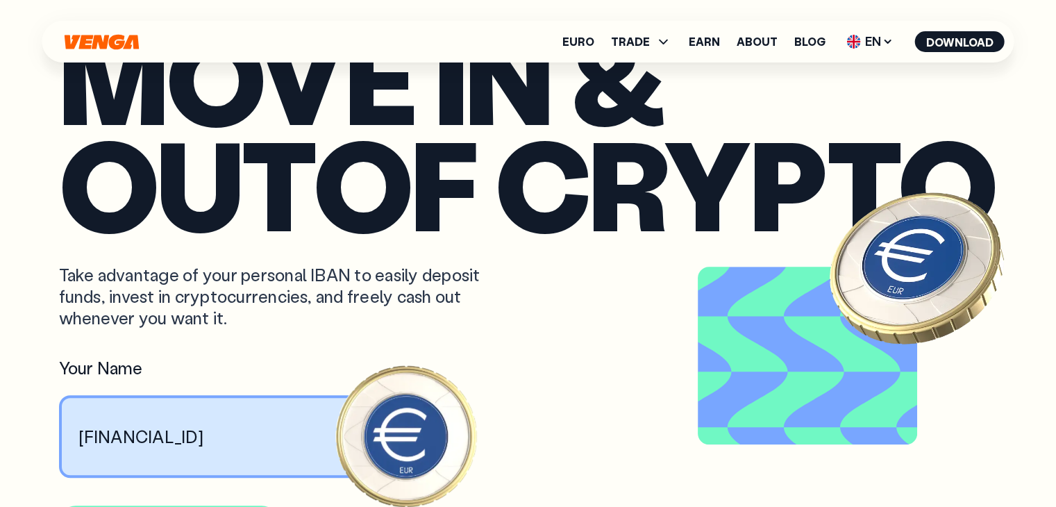
scroll to position [834, 0]
drag, startPoint x: 395, startPoint y: 455, endPoint x: 429, endPoint y: 392, distance: 71.2
click at [429, 392] on article "move in & out of crypto Take advantage of your personal IBAN to easily deposit …" at bounding box center [528, 281] width 939 height 515
drag, startPoint x: 425, startPoint y: 401, endPoint x: 411, endPoint y: 403, distance: 14.7
click at [388, 412] on article "move in & out of crypto Take advantage of your personal IBAN to easily deposit …" at bounding box center [528, 281] width 939 height 515
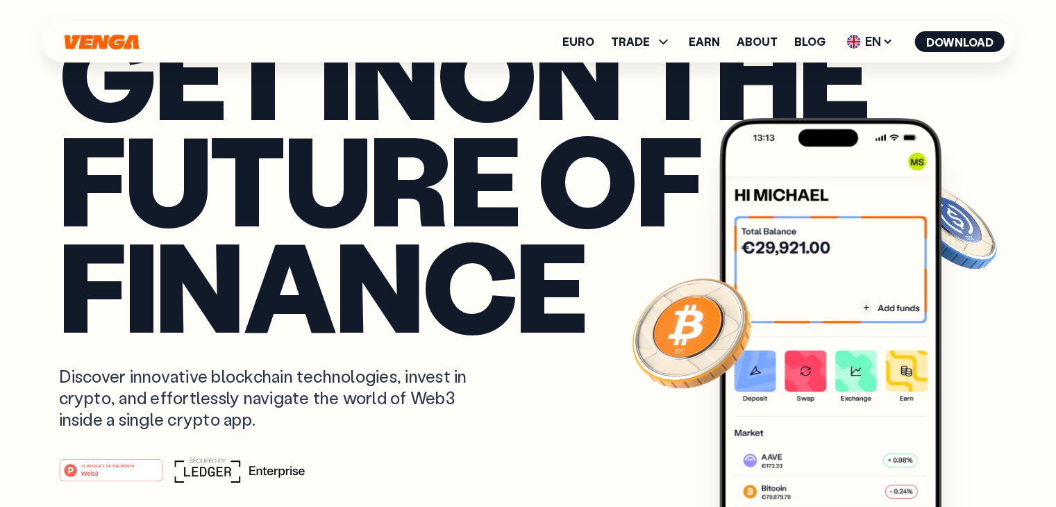
scroll to position [0, 0]
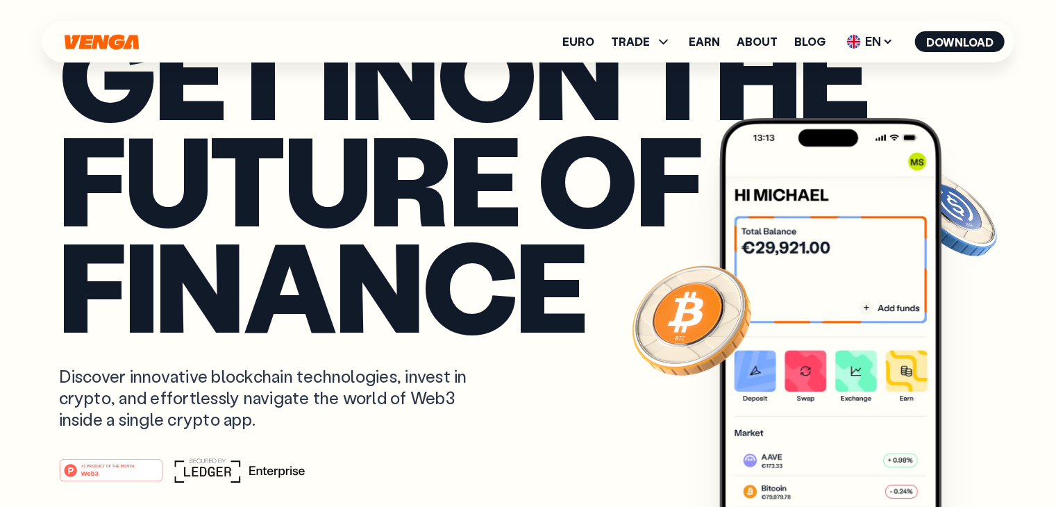
click at [959, 204] on img at bounding box center [950, 213] width 100 height 100
click at [650, 40] on span "TRADE" at bounding box center [630, 41] width 39 height 11
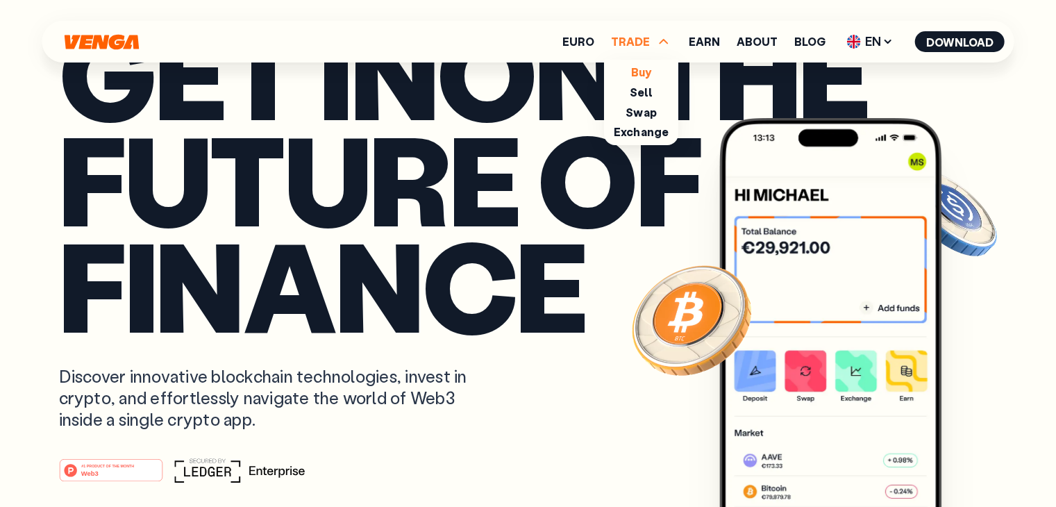
click at [645, 69] on link "Buy" at bounding box center [641, 72] width 20 height 15
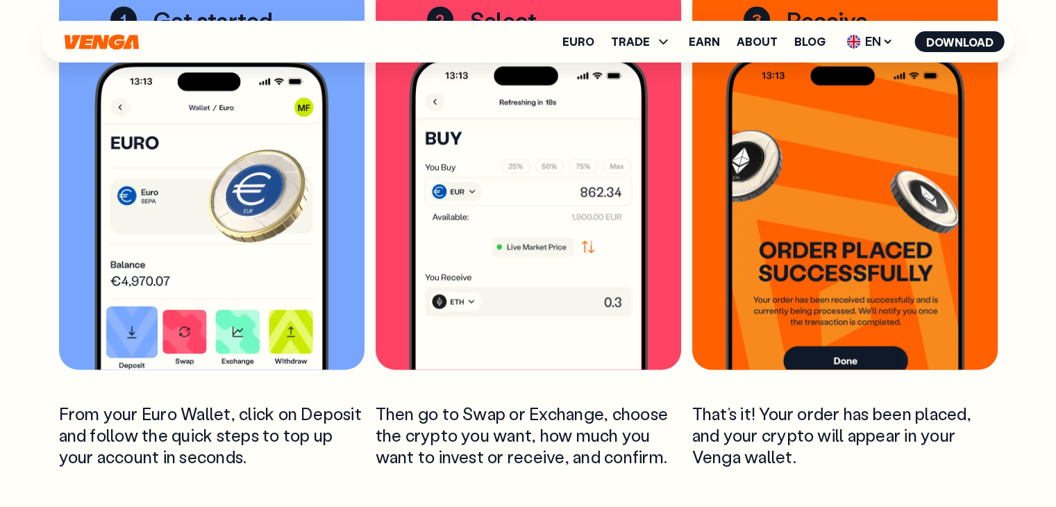
scroll to position [2084, 0]
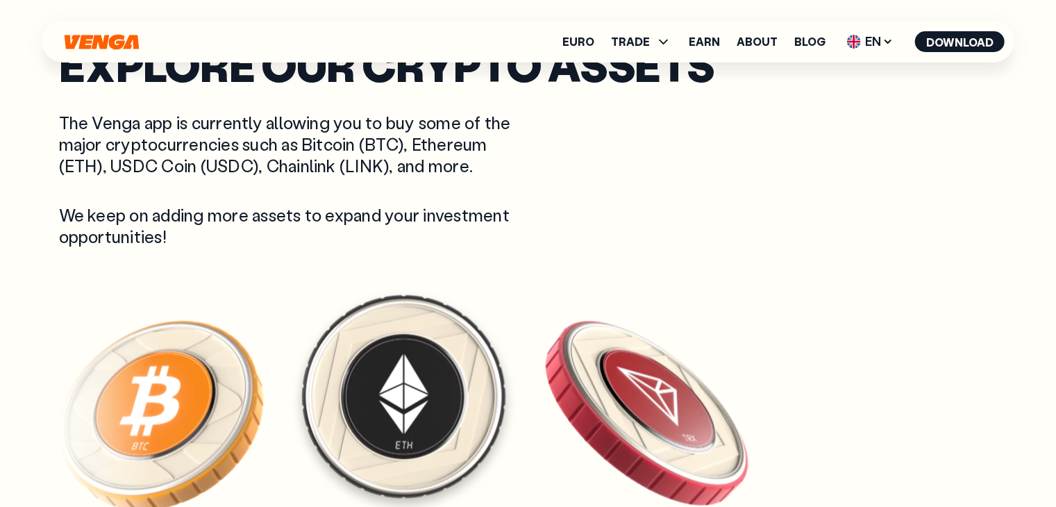
scroll to position [2640, 0]
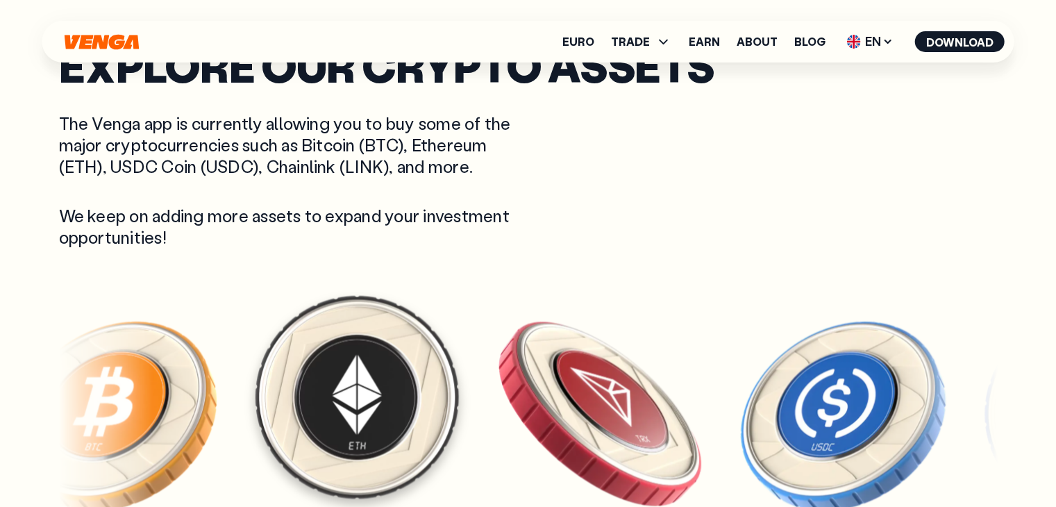
click at [461, 338] on img at bounding box center [356, 397] width 215 height 215
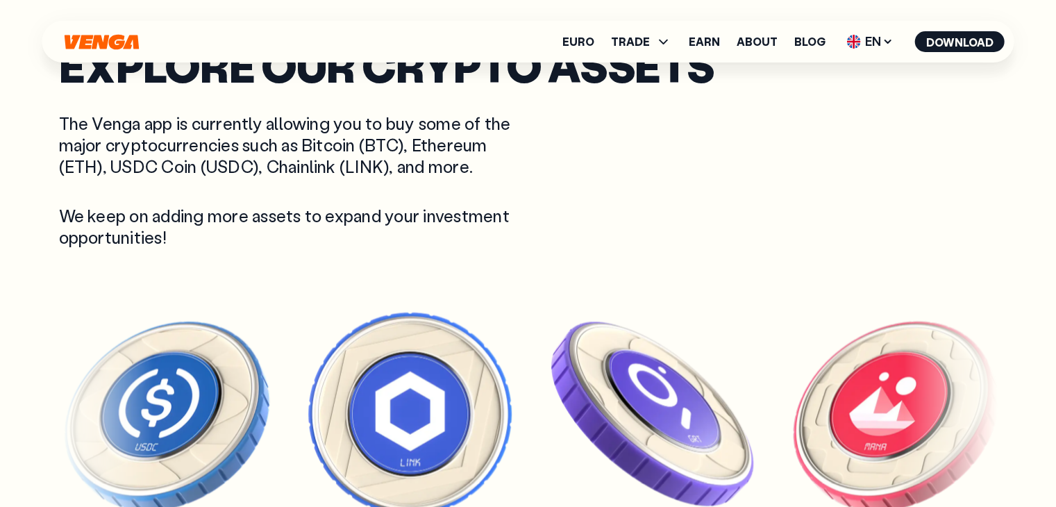
drag, startPoint x: 842, startPoint y: 384, endPoint x: 692, endPoint y: 220, distance: 222.2
click at [692, 220] on div "Explore our crypto assets The Venga app is currently allowing you to buy some o…" at bounding box center [528, 146] width 939 height 201
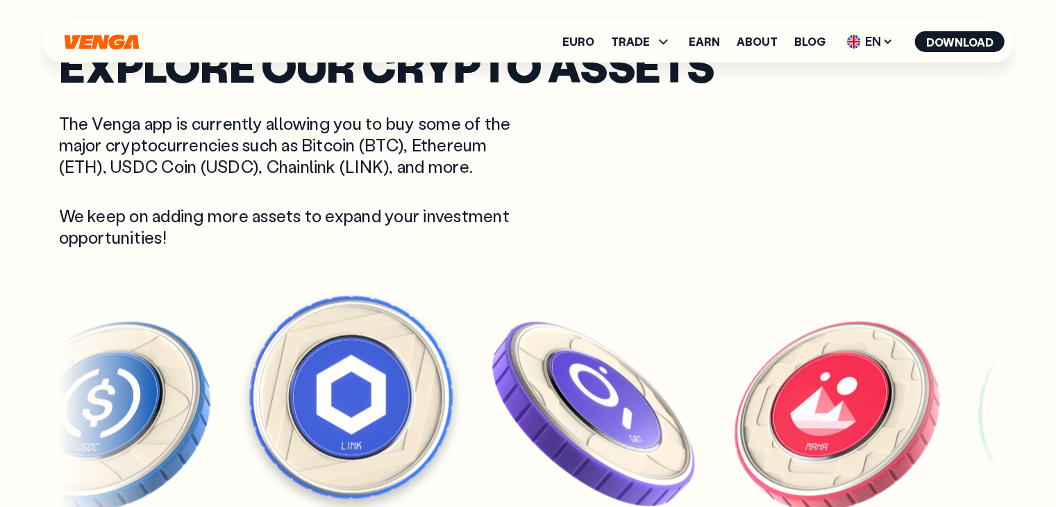
click at [332, 383] on img at bounding box center [350, 397] width 215 height 215
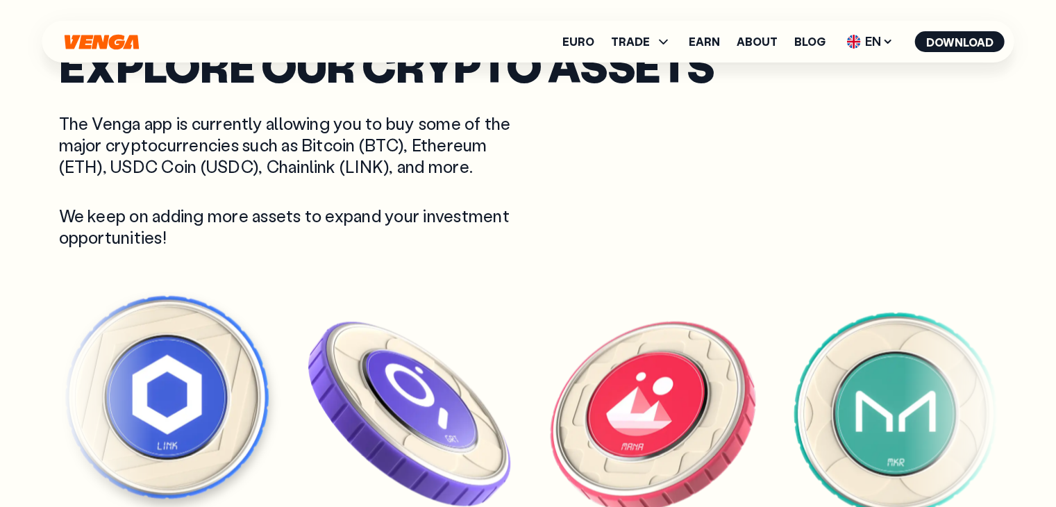
click at [313, 439] on img at bounding box center [409, 413] width 215 height 215
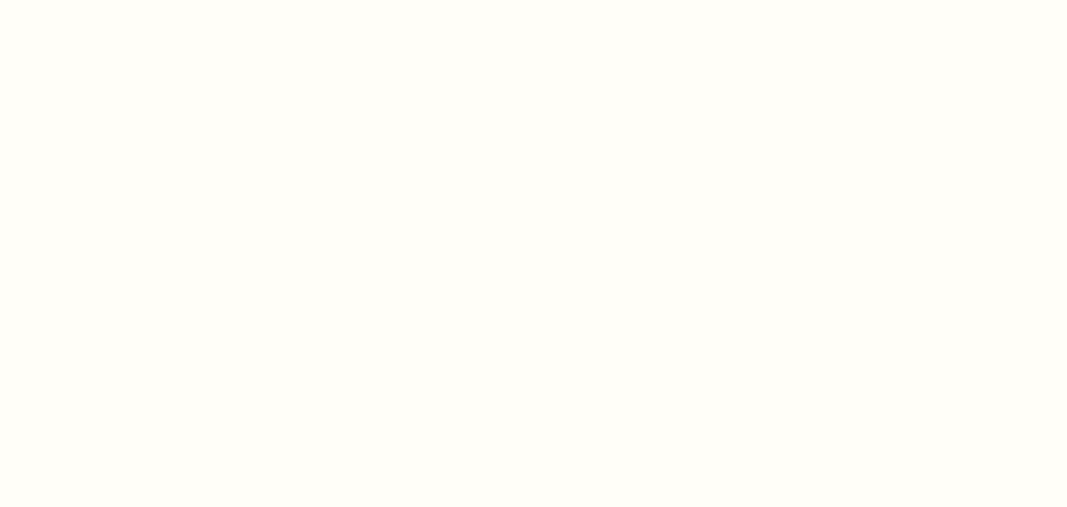
drag, startPoint x: 362, startPoint y: 383, endPoint x: 349, endPoint y: 378, distance: 13.4
click at [349, 0] on html "This website uses cookies Venga uses both own and third-party cookies that help…" at bounding box center [533, 0] width 1067 height 0
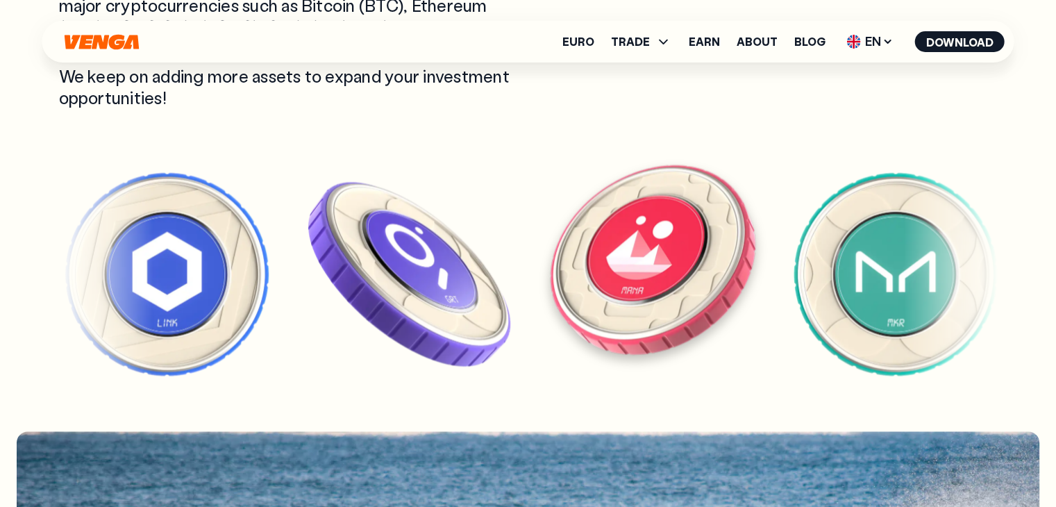
scroll to position [2778, 0]
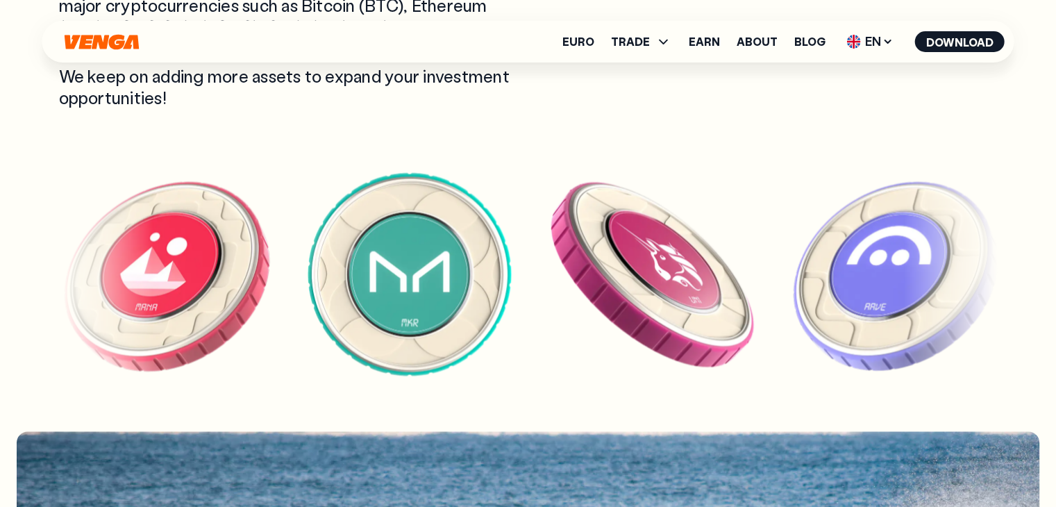
drag, startPoint x: 653, startPoint y: 270, endPoint x: 680, endPoint y: 467, distance: 198.4
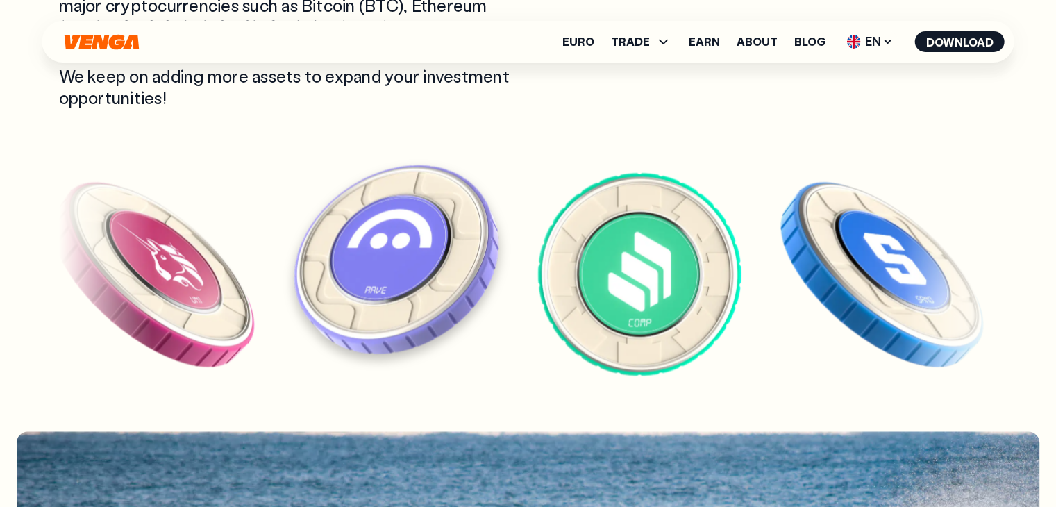
click at [347, 265] on img at bounding box center [395, 258] width 215 height 215
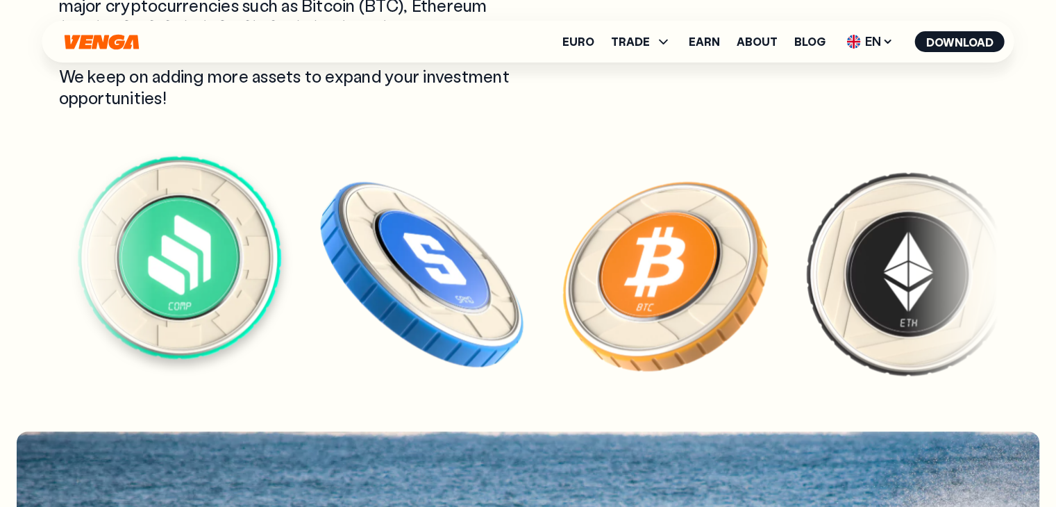
click at [228, 248] on img at bounding box center [179, 258] width 215 height 215
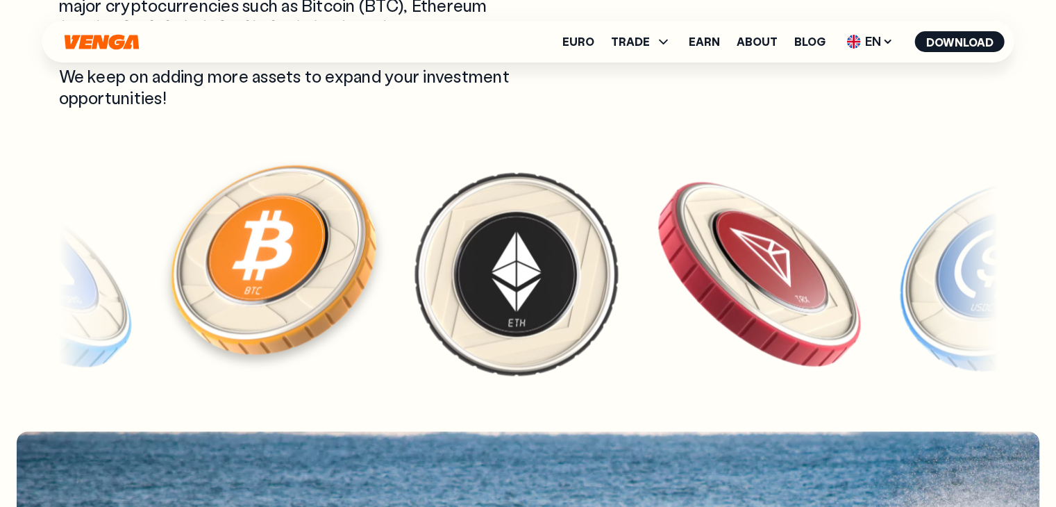
click at [287, 251] on img at bounding box center [272, 258] width 215 height 215
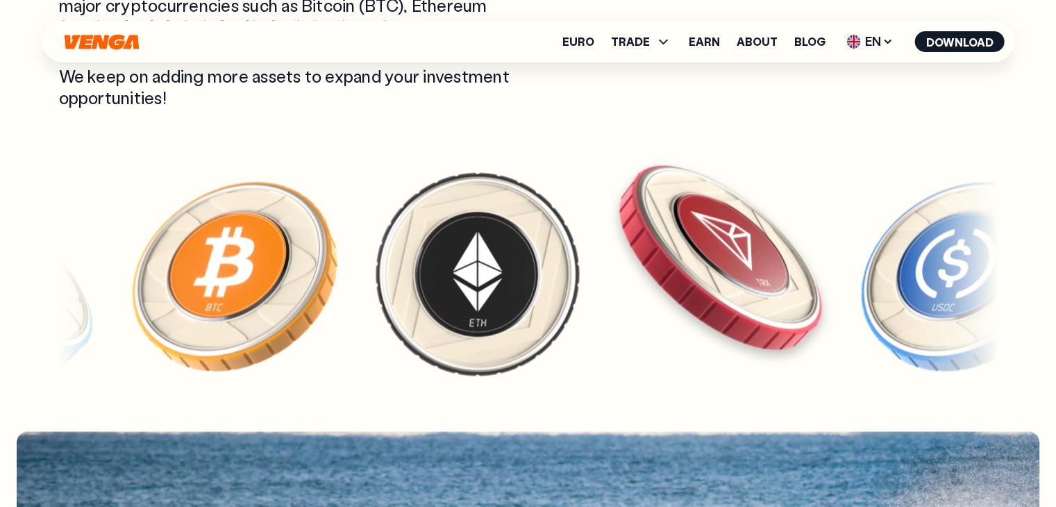
click at [845, 331] on article at bounding box center [528, 269] width 939 height 237
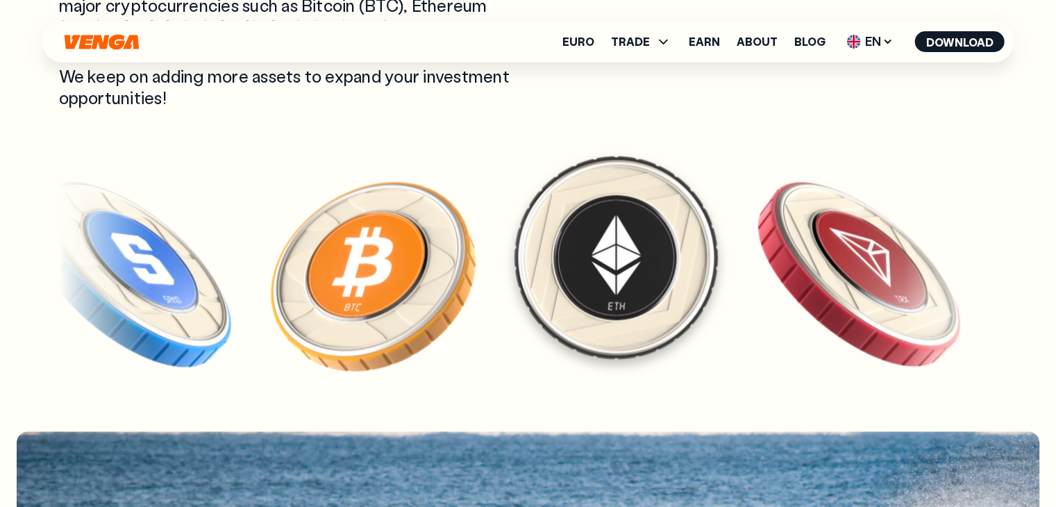
click at [724, 240] on img at bounding box center [615, 258] width 215 height 215
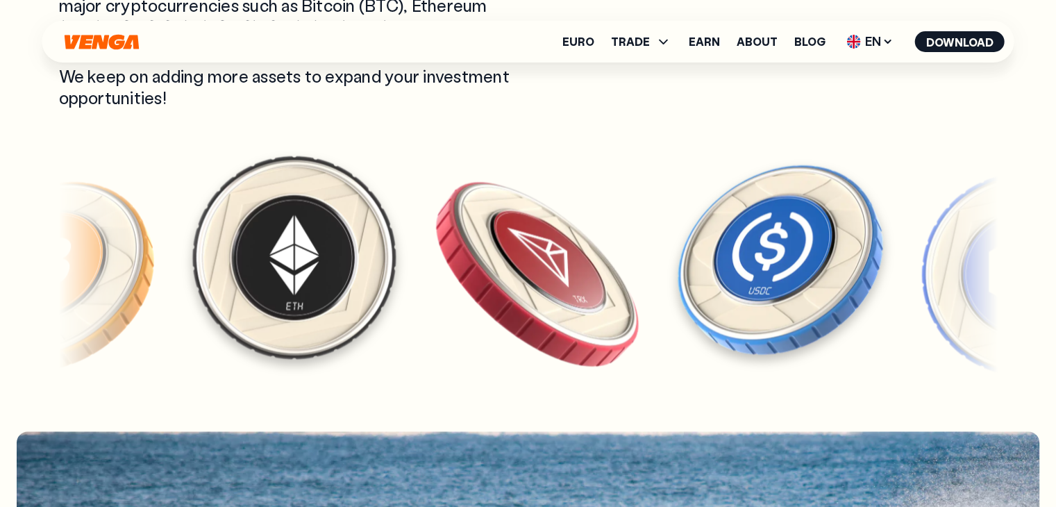
click at [815, 260] on img at bounding box center [779, 258] width 215 height 215
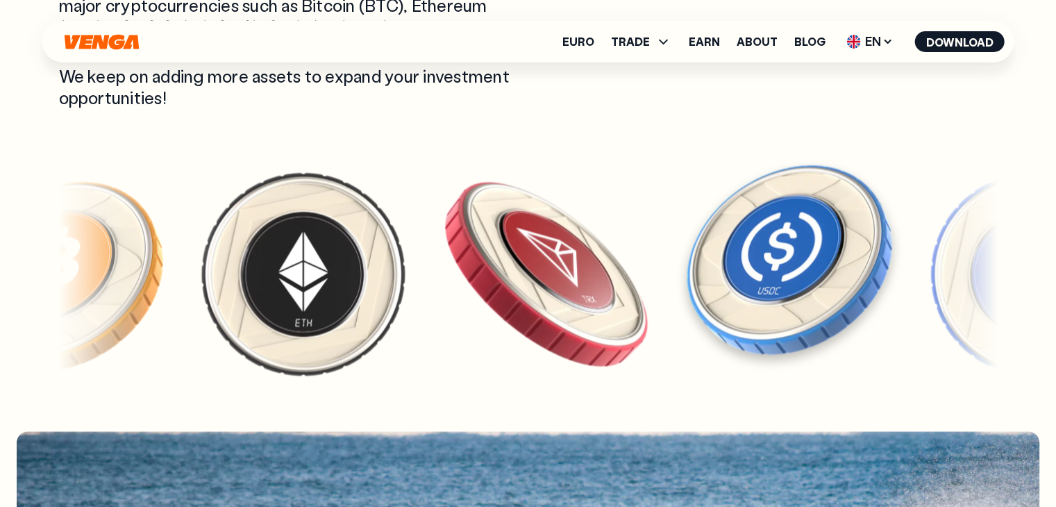
click at [767, 249] on img at bounding box center [788, 258] width 215 height 215
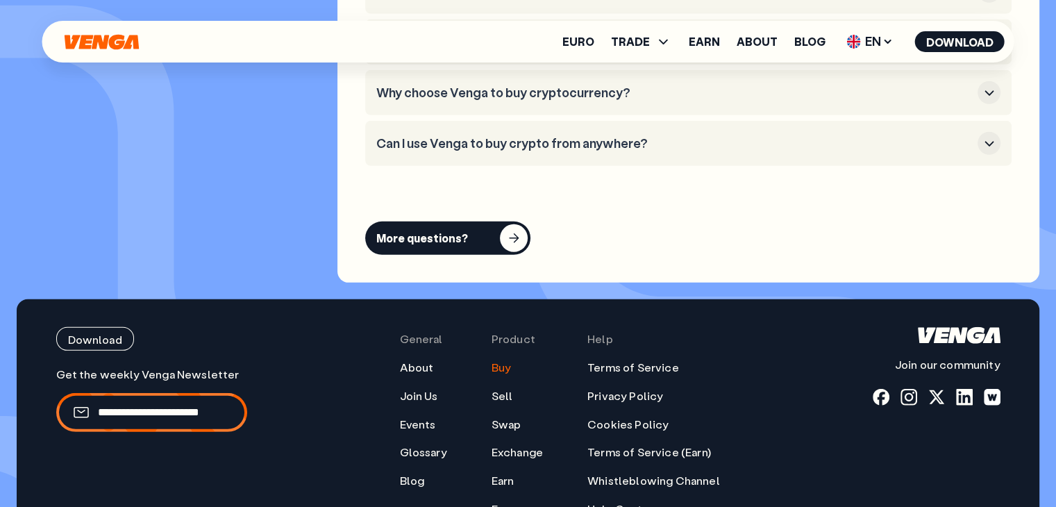
scroll to position [4029, 0]
